Goal: Find specific page/section: Find specific page/section

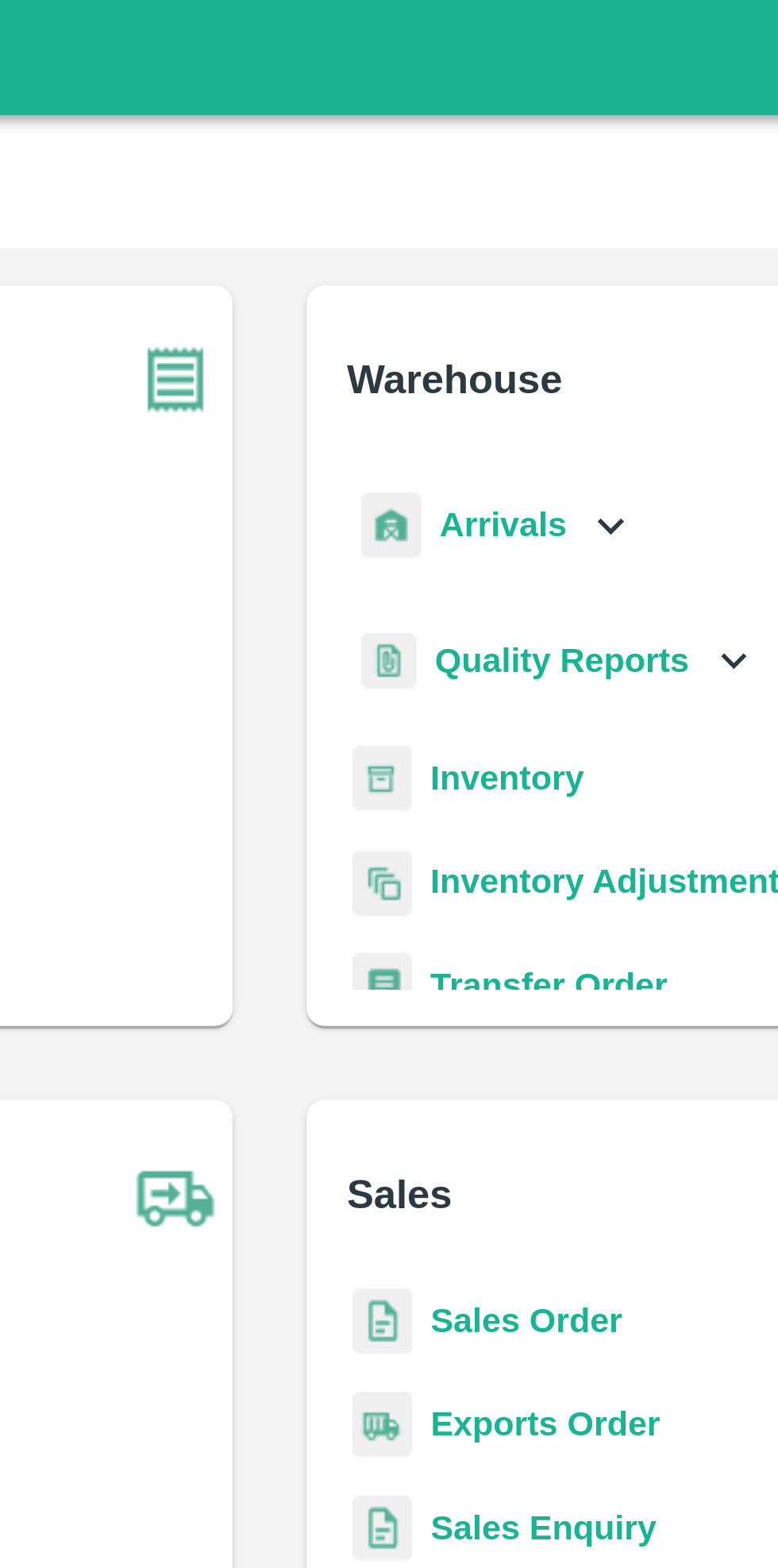
click at [498, 179] on icon at bounding box center [507, 180] width 18 height 18
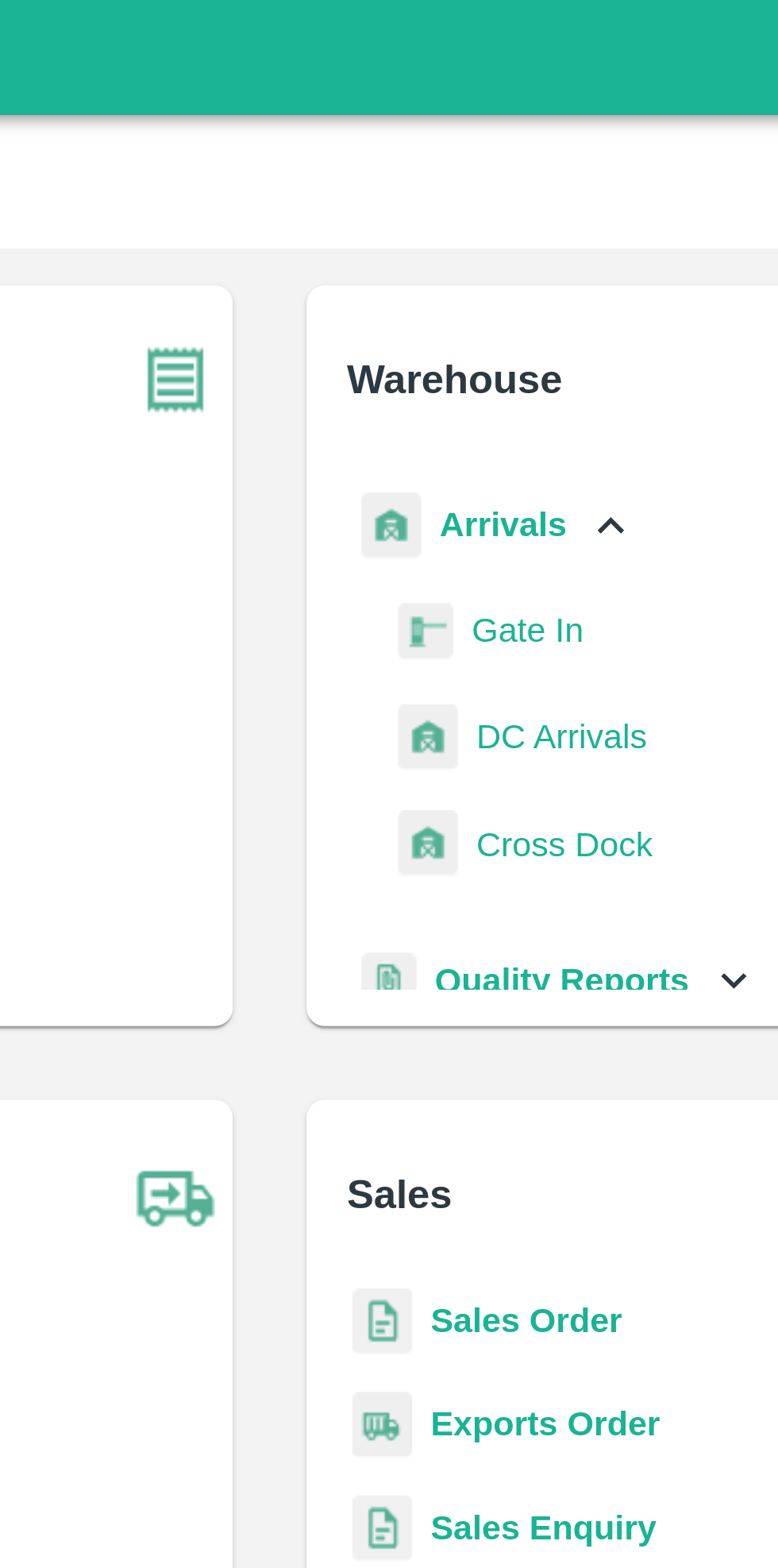
click at [504, 255] on span "DC Arrivals" at bounding box center [490, 254] width 59 height 18
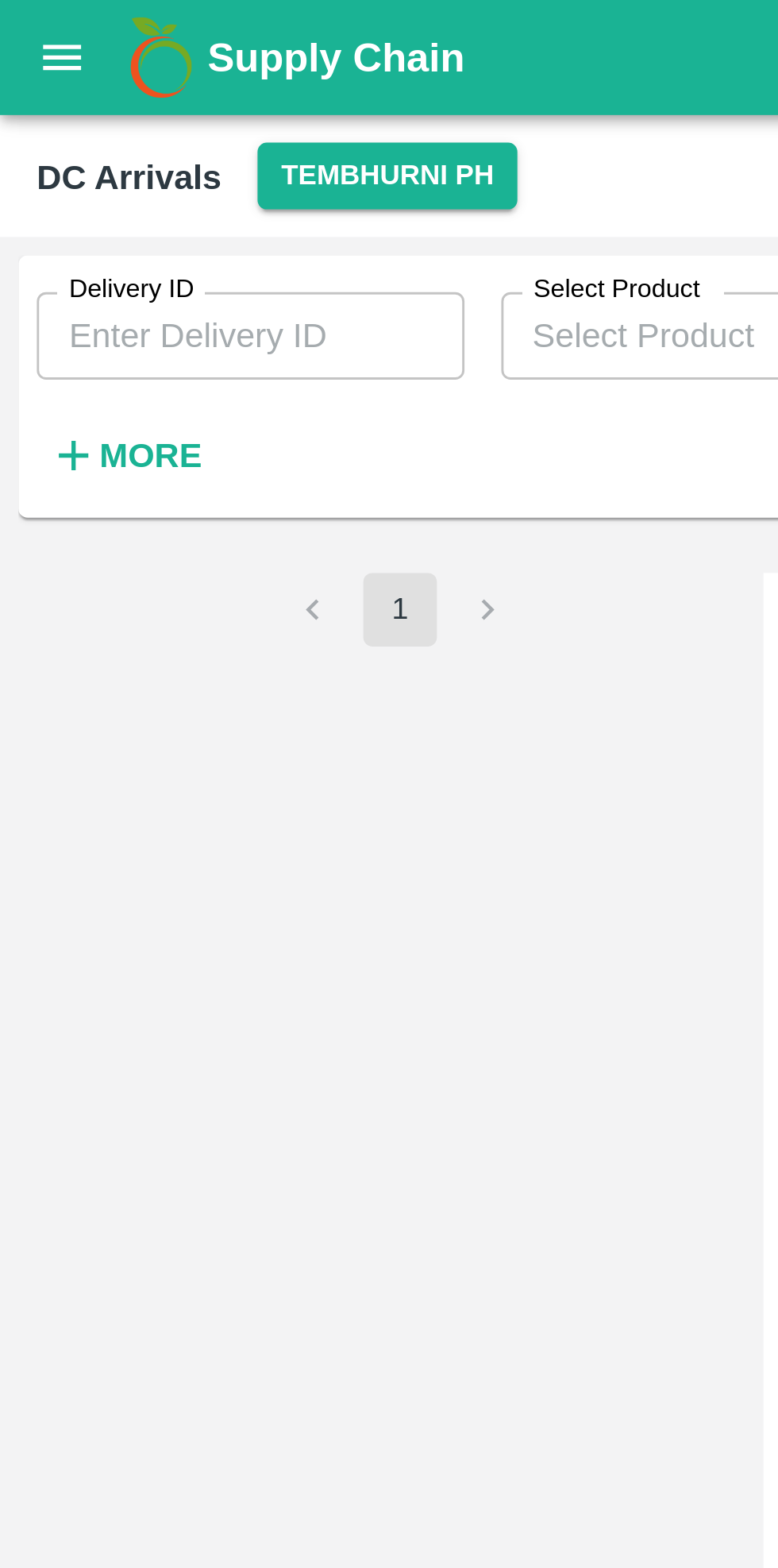
click at [14, 33] on button "open drawer" at bounding box center [20, 20] width 36 height 36
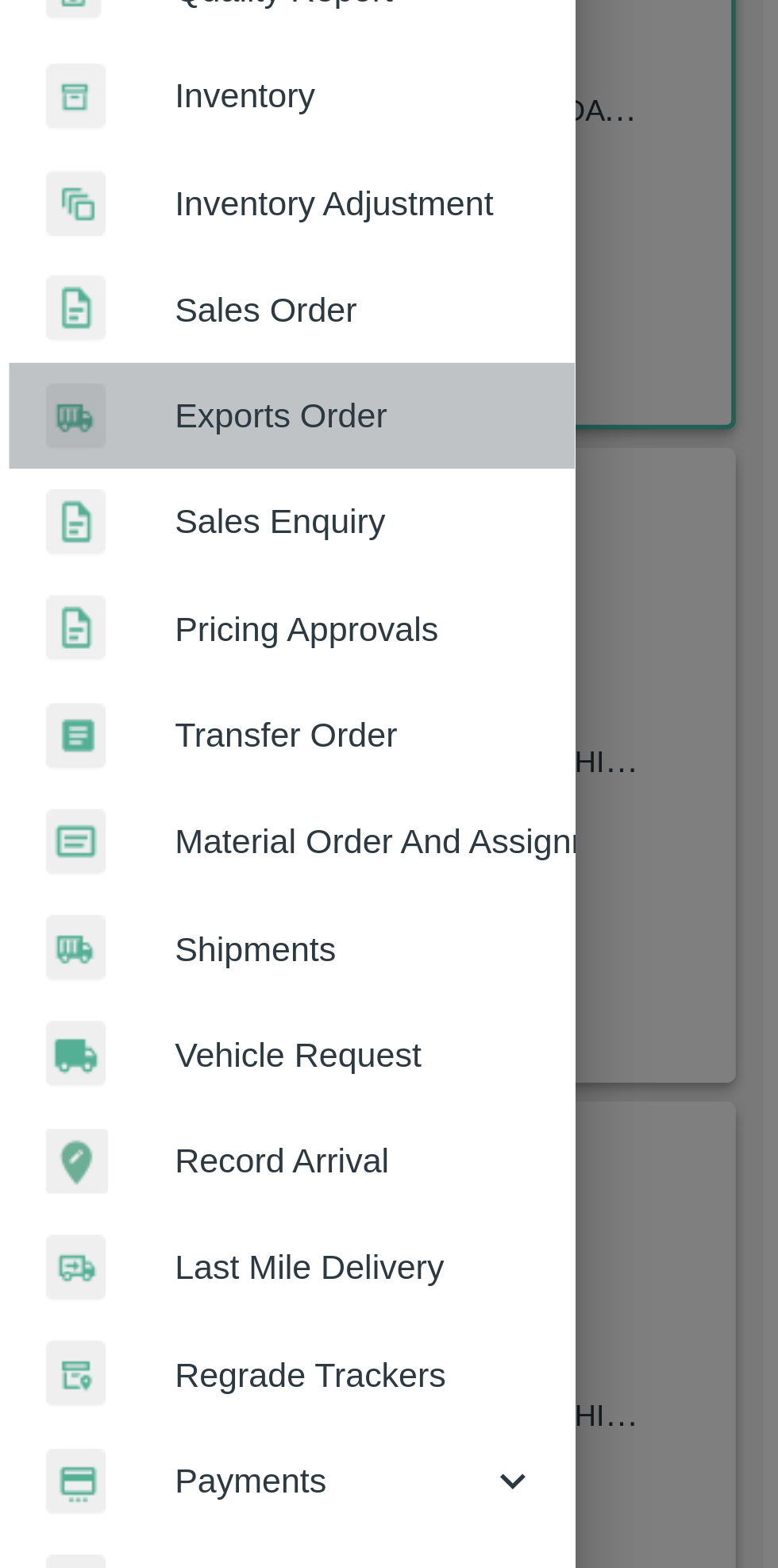
click at [75, 434] on span "Exports Order" at bounding box center [123, 442] width 125 height 18
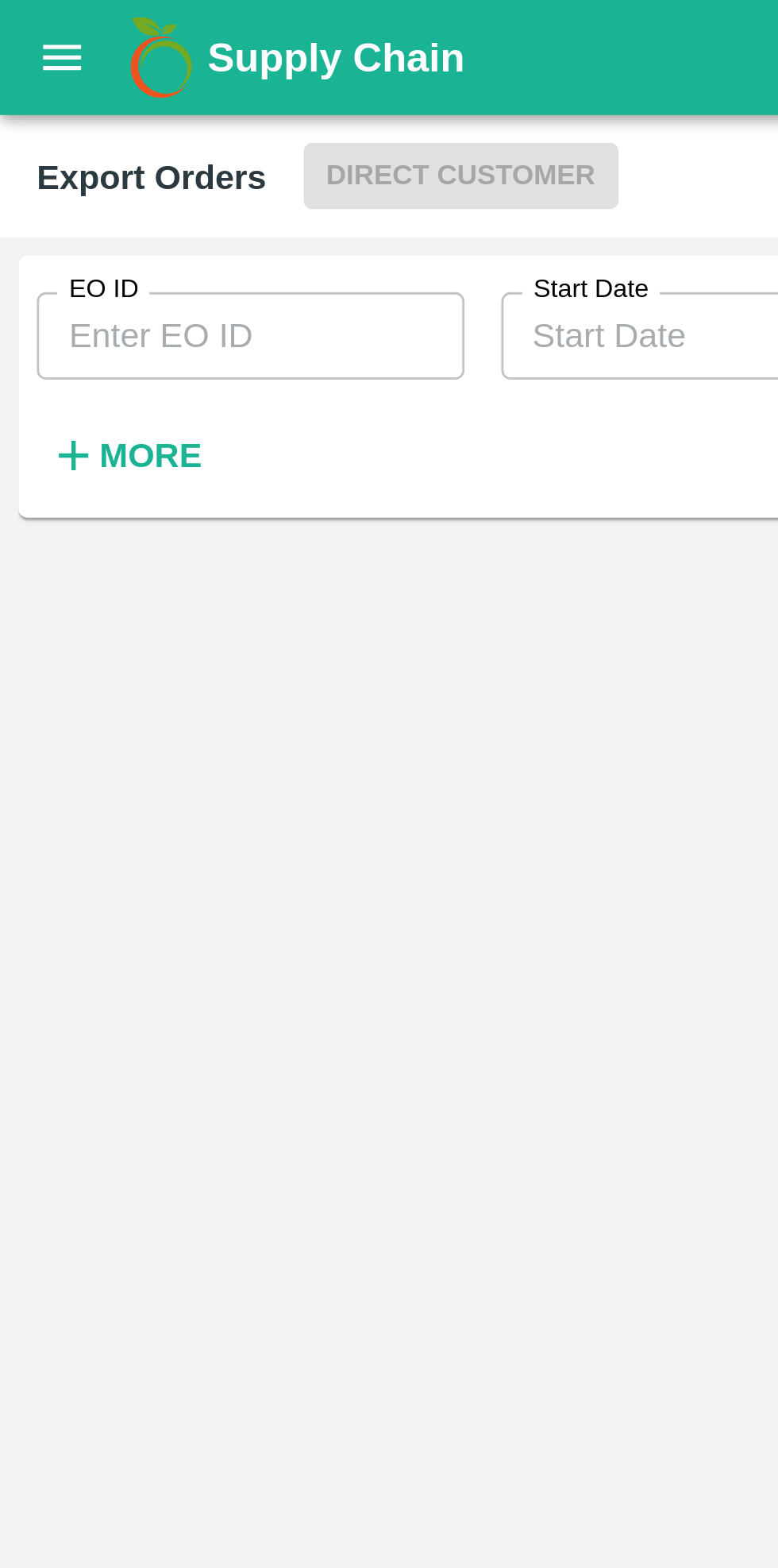
click at [112, 121] on input "EO ID" at bounding box center [86, 116] width 148 height 30
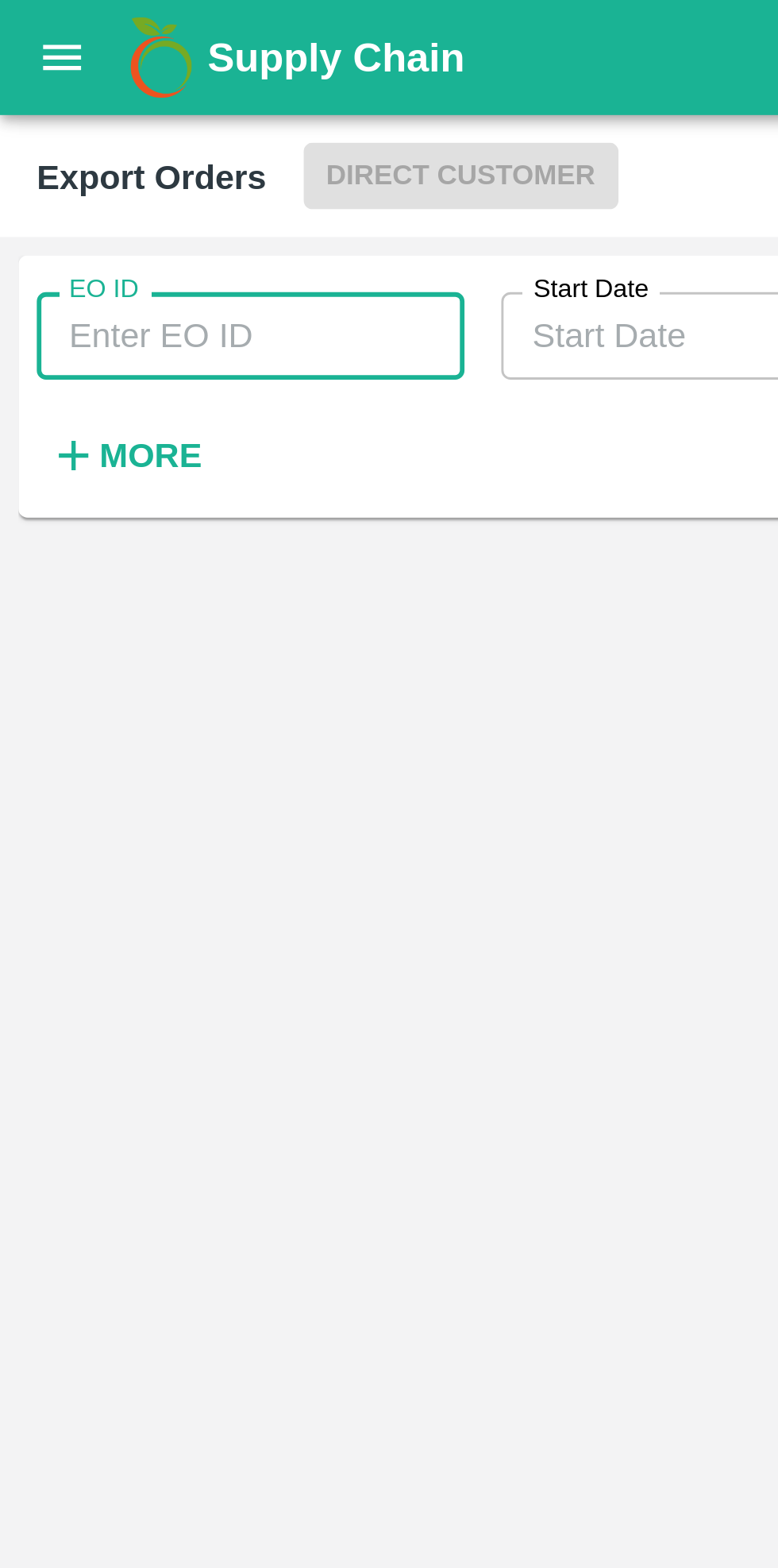
click at [85, 117] on input "EO ID" at bounding box center [86, 116] width 148 height 30
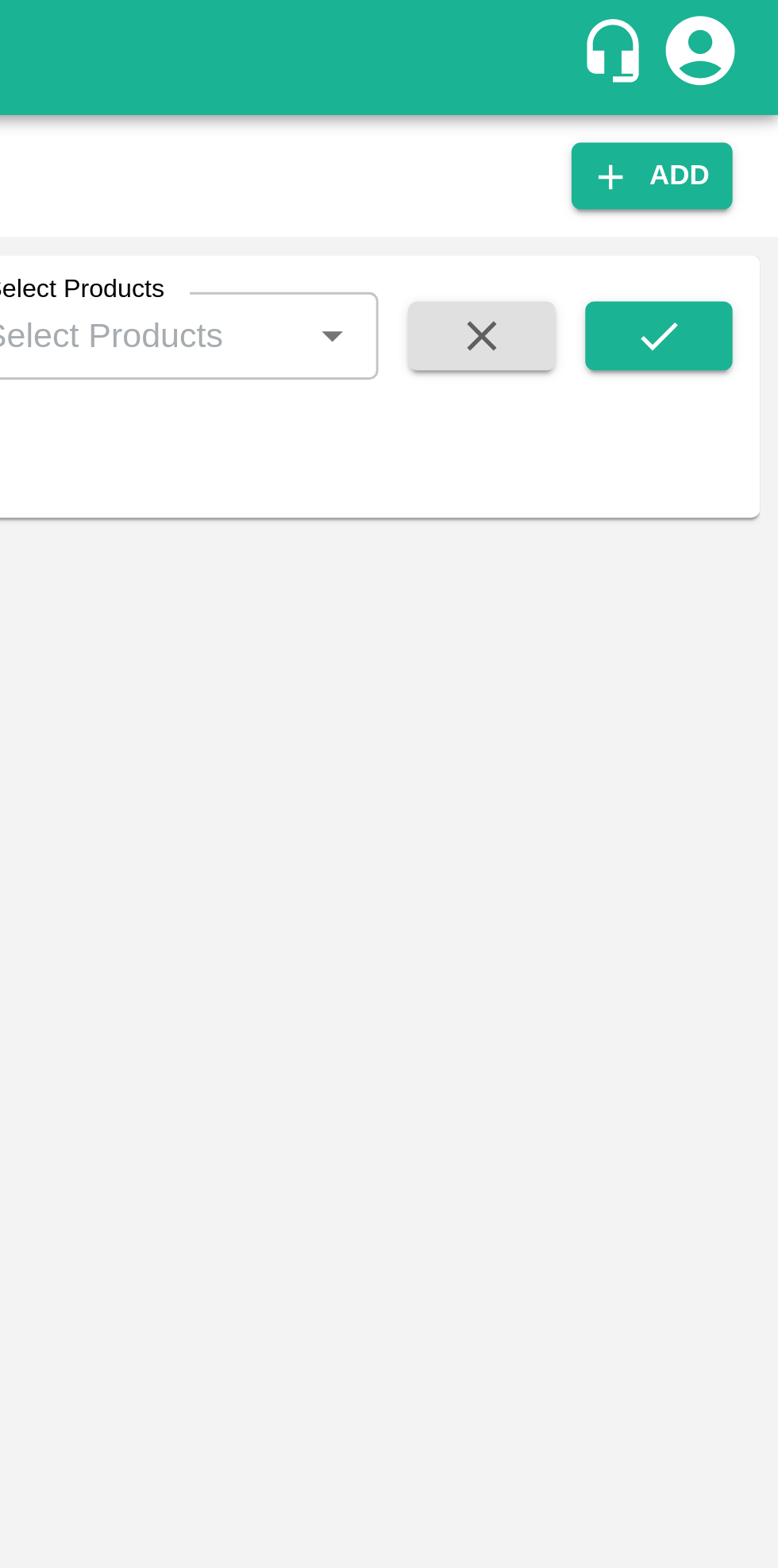
type input "518"
click at [744, 112] on icon "submit" at bounding box center [737, 115] width 18 height 18
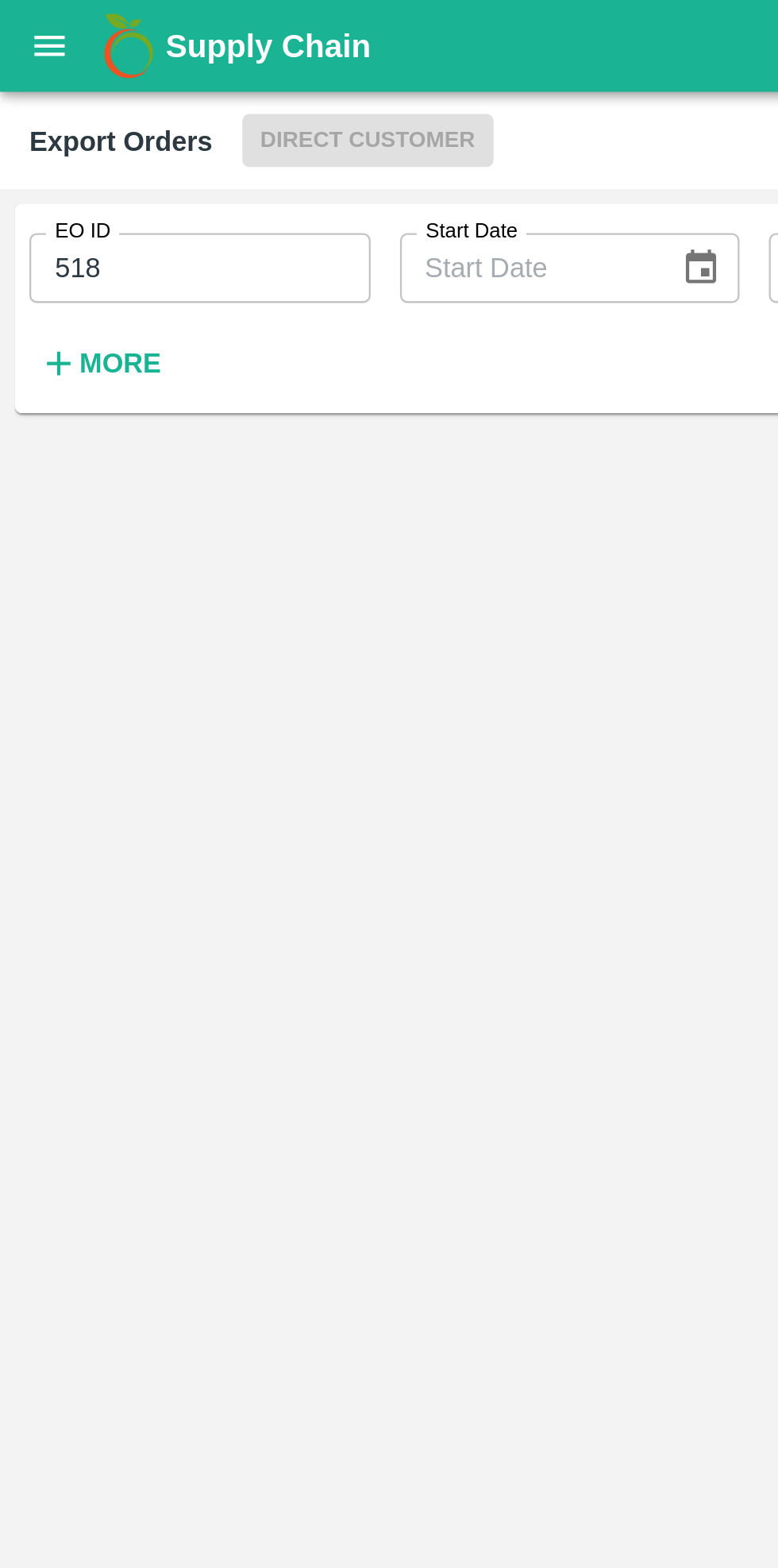
click at [47, 161] on strong "More" at bounding box center [52, 157] width 35 height 13
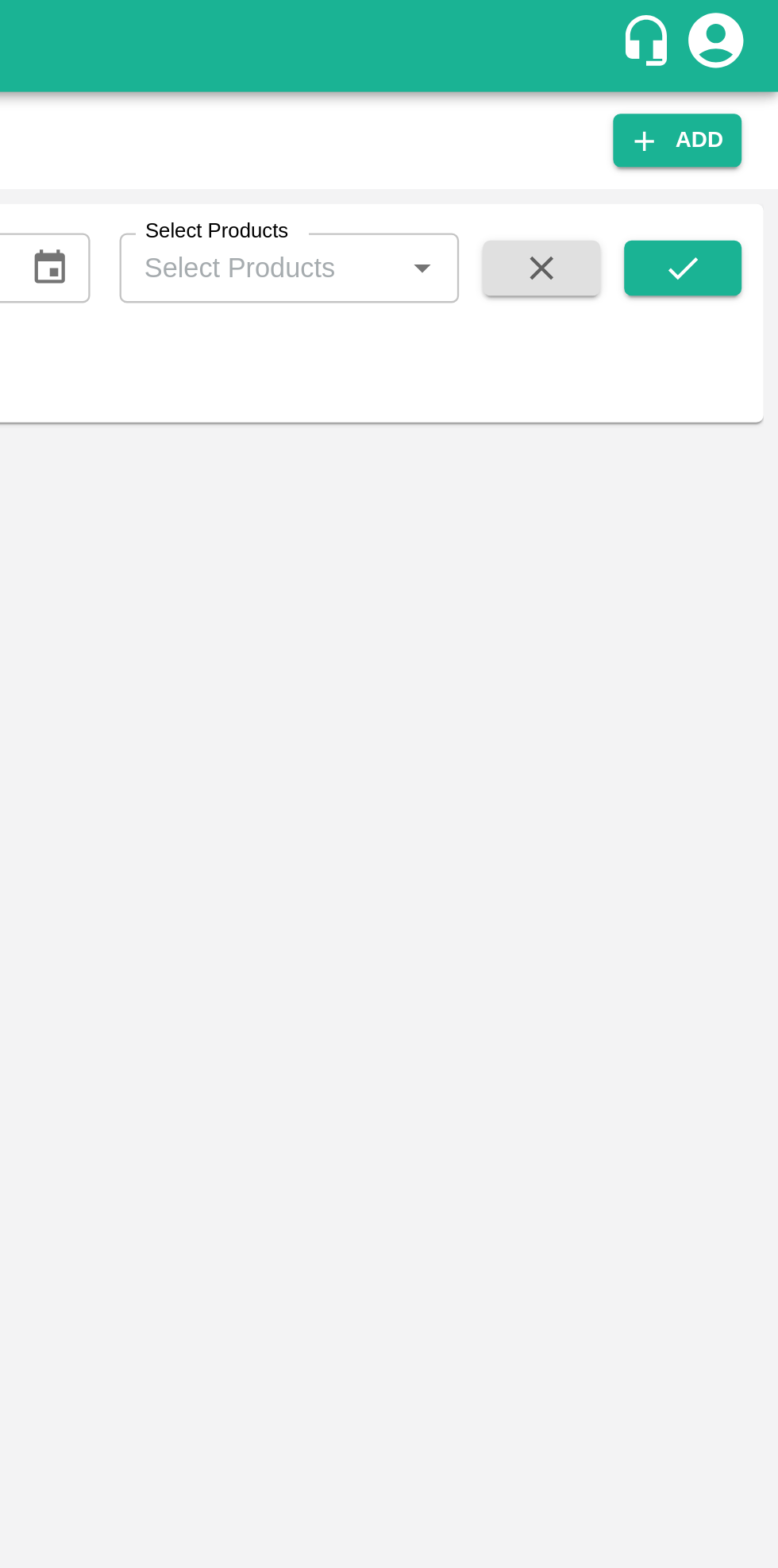
click at [739, 120] on icon "submit" at bounding box center [737, 115] width 18 height 18
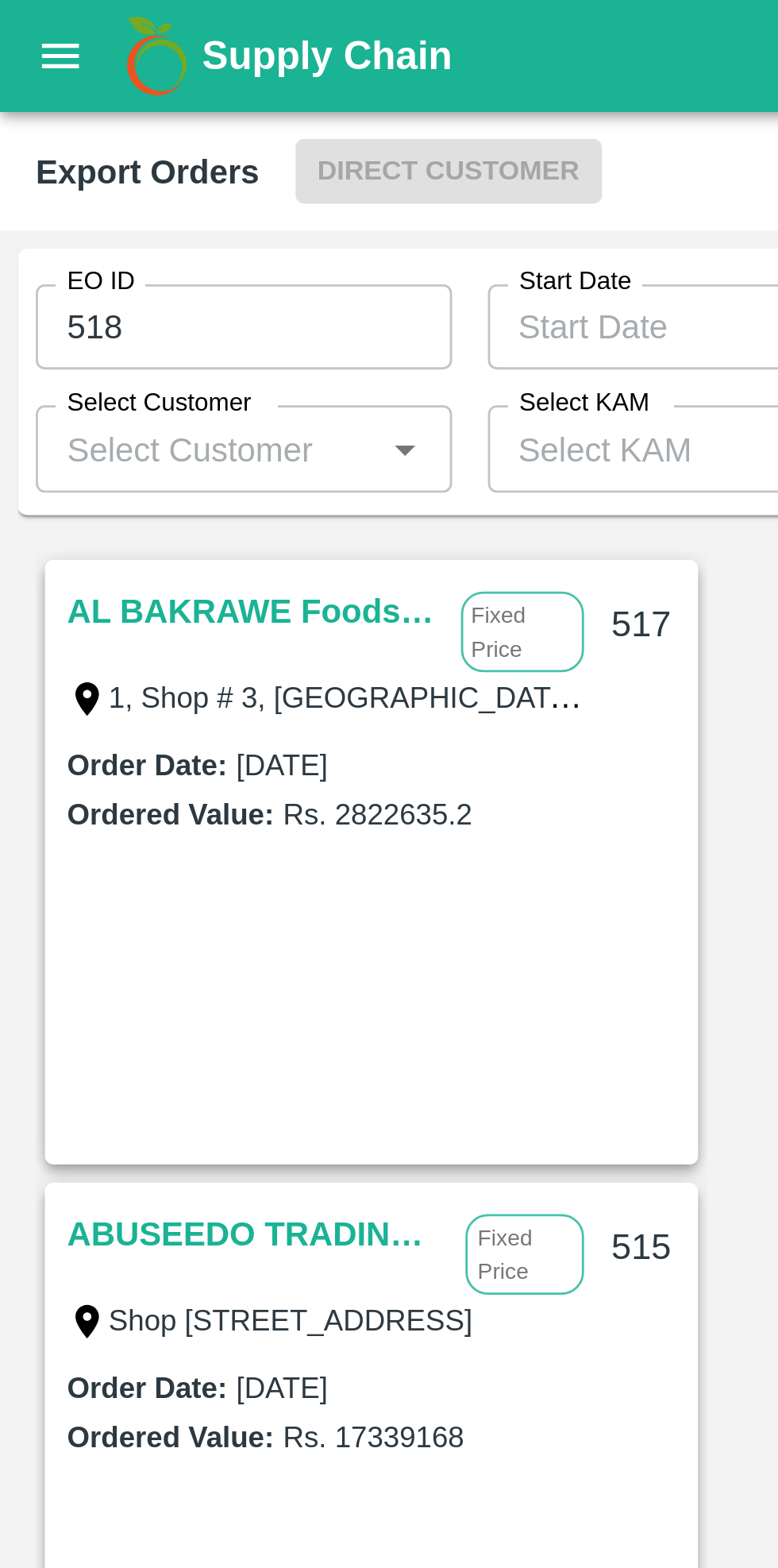
click at [81, 214] on link "AL BAKRAWE Foods FZE" at bounding box center [90, 217] width 132 height 20
